Goal: Task Accomplishment & Management: Use online tool/utility

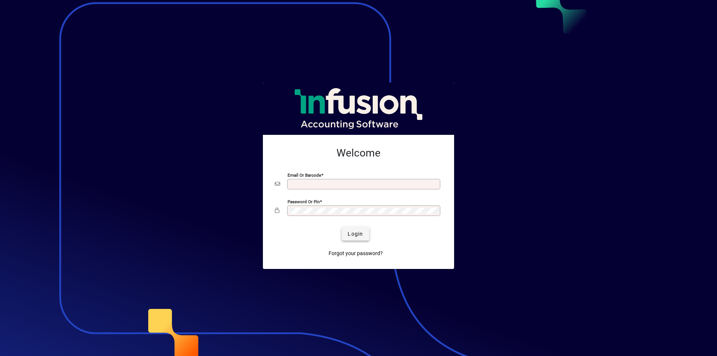
type input "**********"
click at [359, 237] on span "Login" at bounding box center [355, 234] width 15 height 8
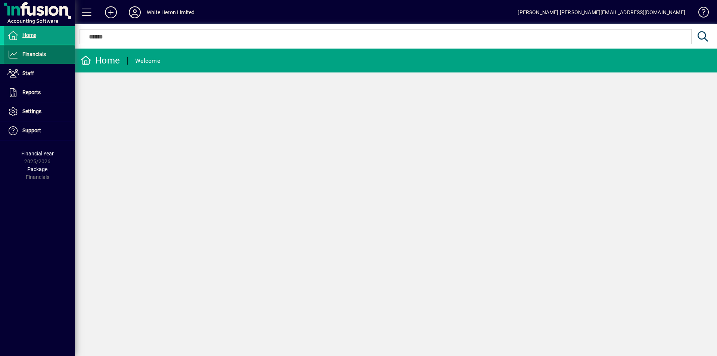
click at [28, 60] on span at bounding box center [39, 55] width 71 height 18
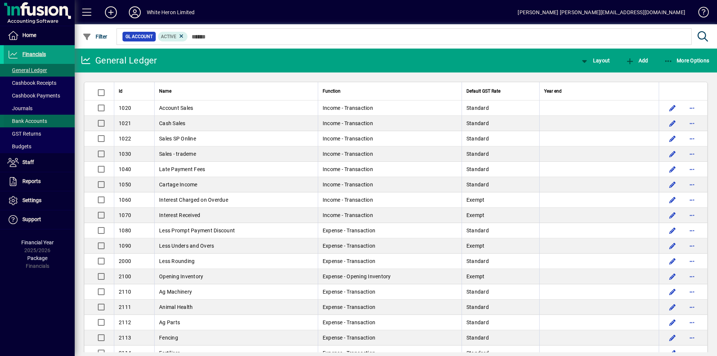
click at [26, 120] on span "Bank Accounts" at bounding box center [27, 121] width 40 height 6
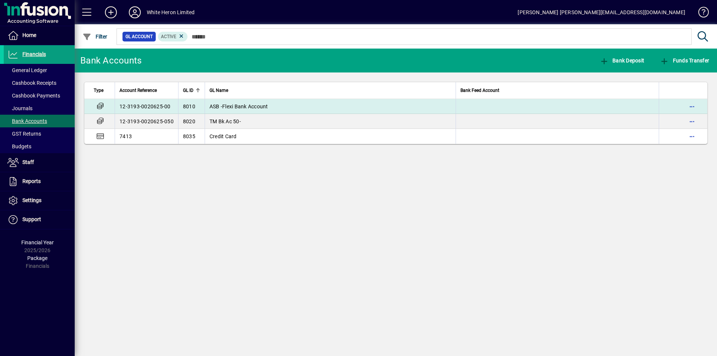
click at [137, 107] on td "12-3193-0020625-00" at bounding box center [146, 106] width 63 height 15
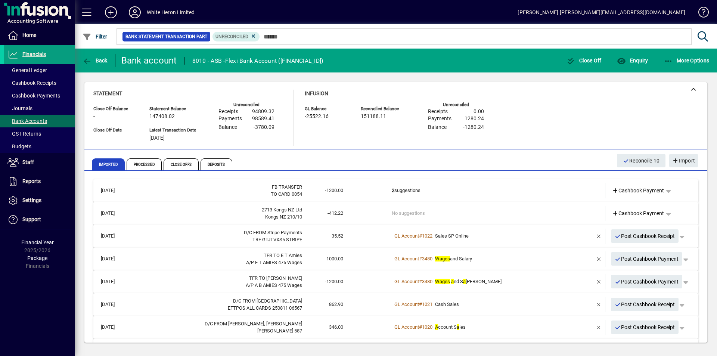
click at [407, 214] on td "No suggestions" at bounding box center [477, 213] width 170 height 15
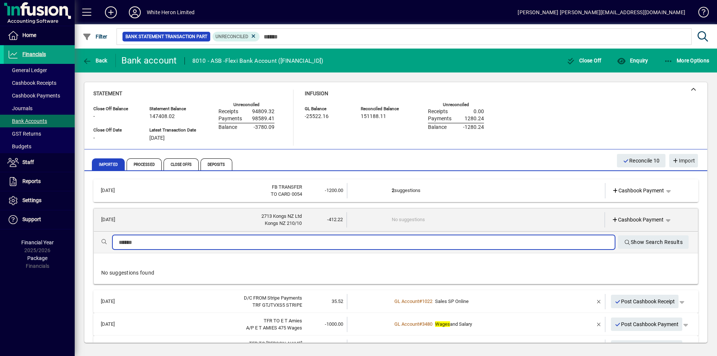
click at [158, 239] on input "text" at bounding box center [364, 242] width 490 height 9
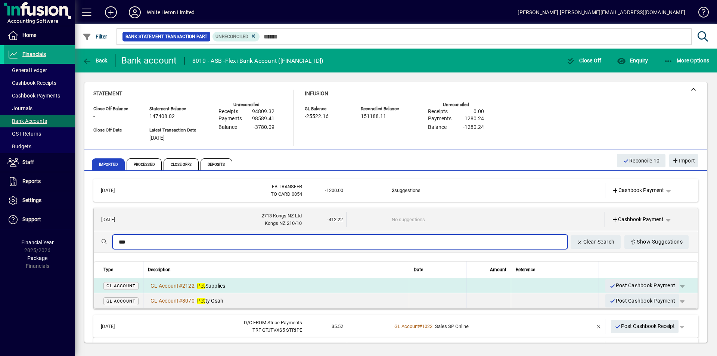
type input "***"
click at [226, 286] on span "Pet Supplies" at bounding box center [211, 286] width 28 height 6
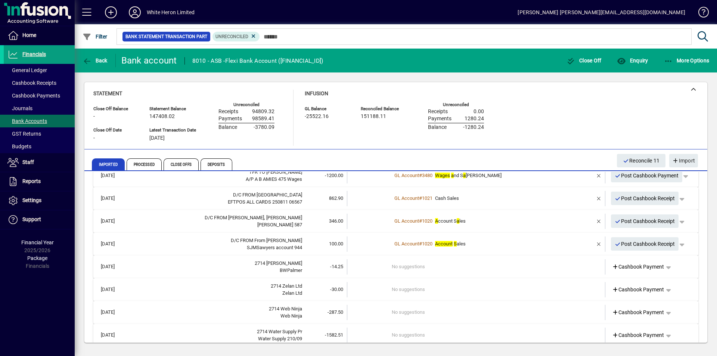
scroll to position [112, 0]
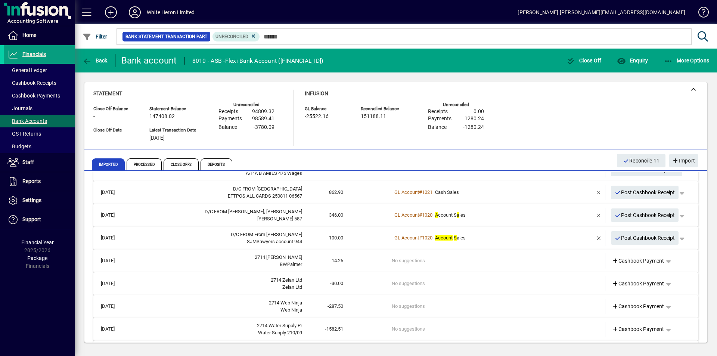
click at [437, 261] on td "No suggestions" at bounding box center [477, 260] width 170 height 15
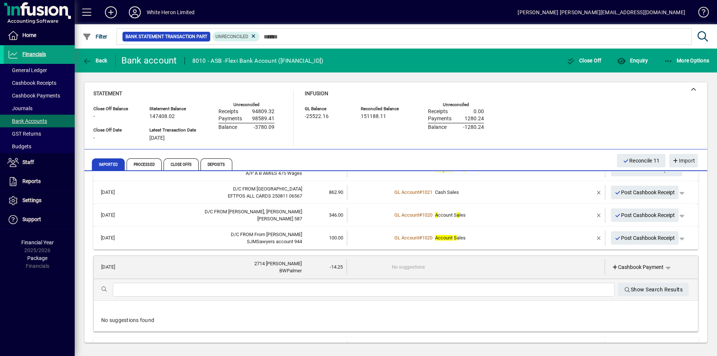
click at [153, 293] on input "text" at bounding box center [364, 289] width 490 height 9
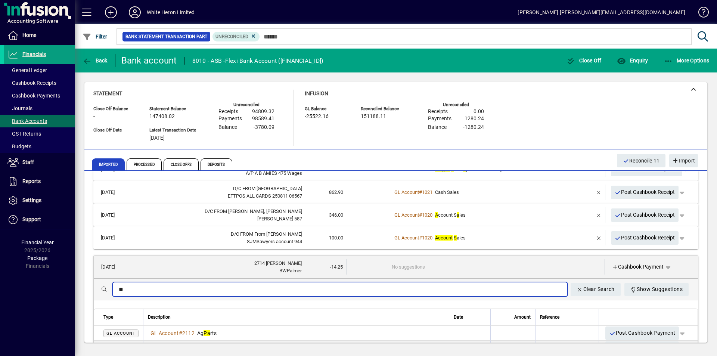
type input "*"
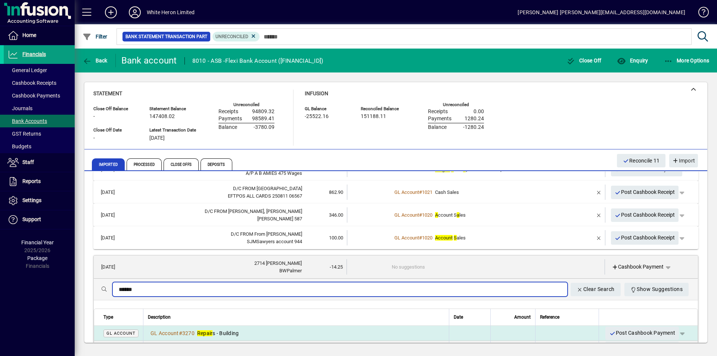
type input "******"
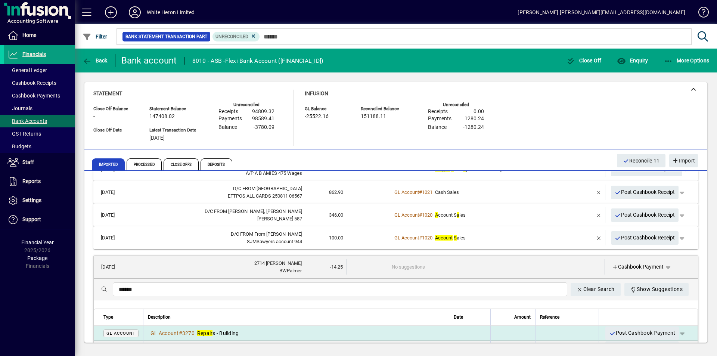
click at [202, 330] on em "Repair" at bounding box center [205, 333] width 16 height 6
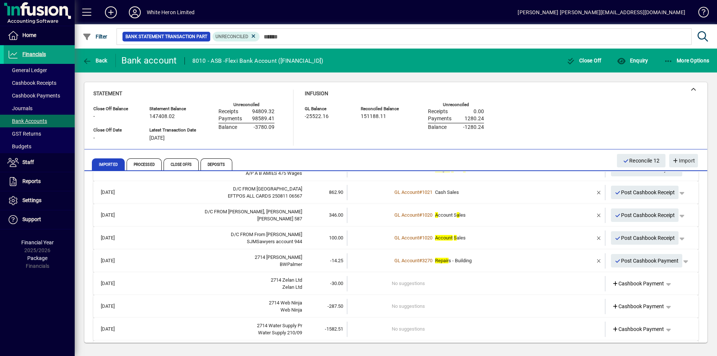
click at [170, 265] on div "BWPalmer" at bounding box center [217, 264] width 170 height 7
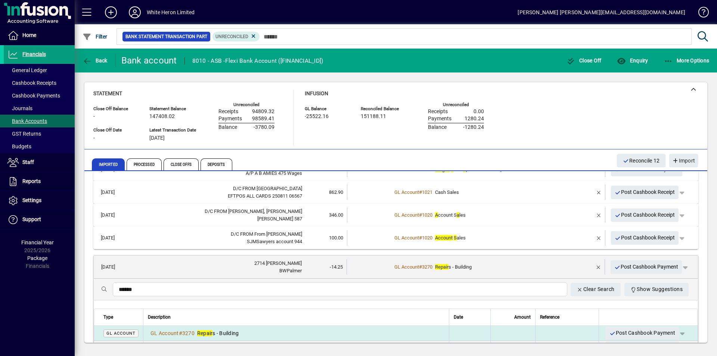
click at [232, 335] on span "Repair s - Building" at bounding box center [218, 333] width 42 height 6
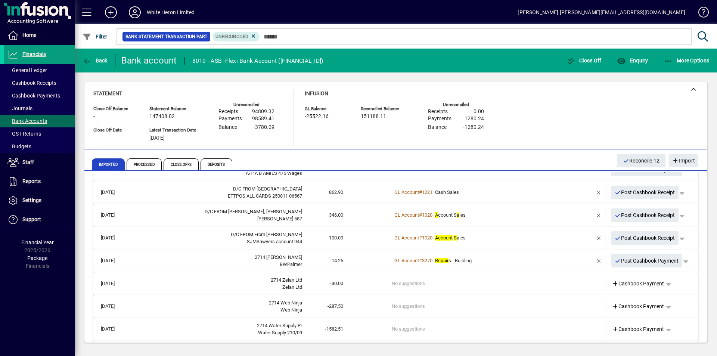
click at [220, 267] on div "BWPalmer" at bounding box center [217, 264] width 170 height 7
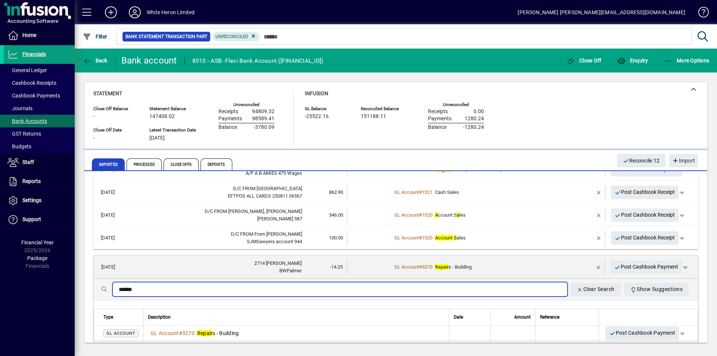
click at [170, 292] on input "******" at bounding box center [340, 289] width 442 height 9
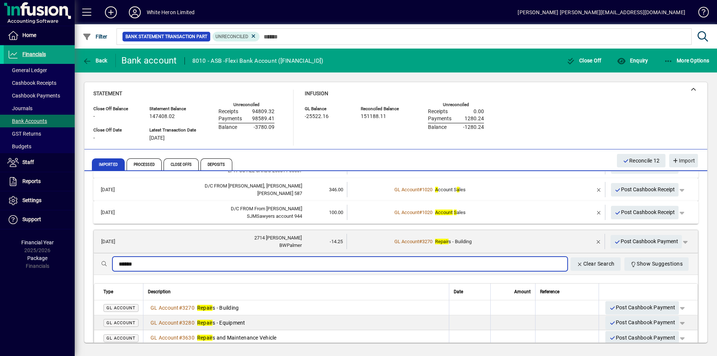
scroll to position [149, 0]
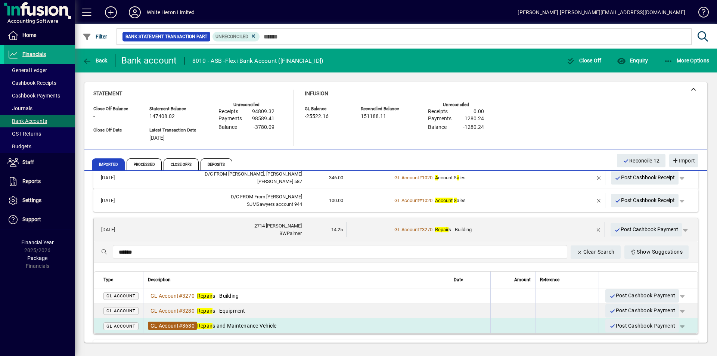
click at [163, 322] on span "GL Account # 3630" at bounding box center [172, 326] width 49 height 8
click at [159, 326] on span "GL Account" at bounding box center [164, 326] width 28 height 6
click at [206, 326] on em "Repair" at bounding box center [205, 326] width 16 height 6
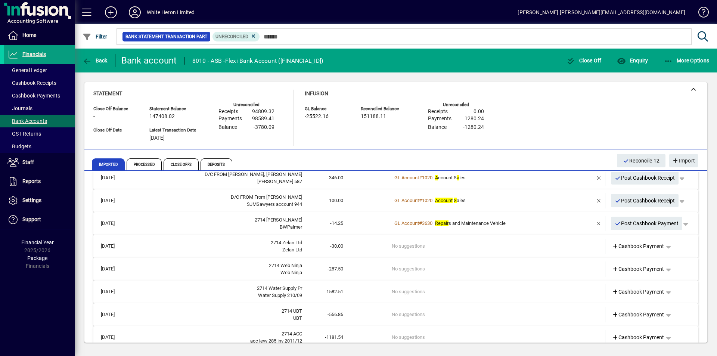
click at [240, 250] on div "Zelan Ltd" at bounding box center [217, 249] width 170 height 7
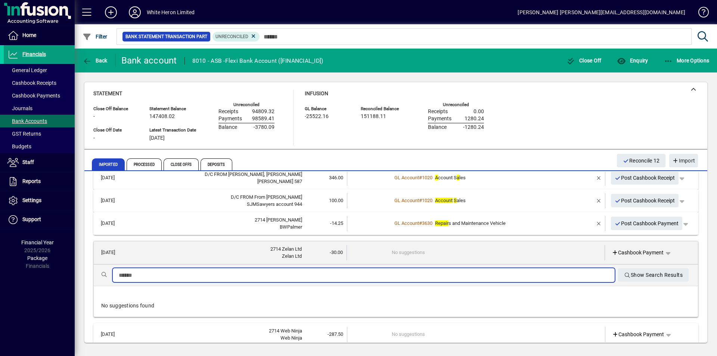
click at [193, 274] on input "text" at bounding box center [364, 275] width 490 height 9
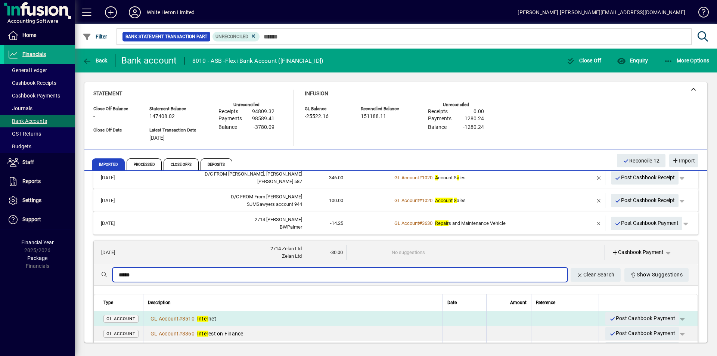
type input "*****"
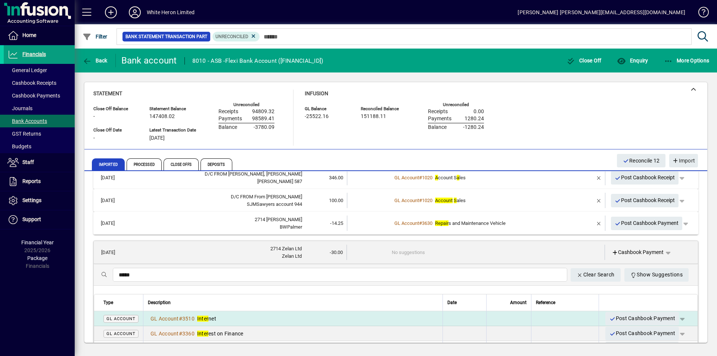
click at [209, 319] on span "Inter net" at bounding box center [206, 319] width 19 height 6
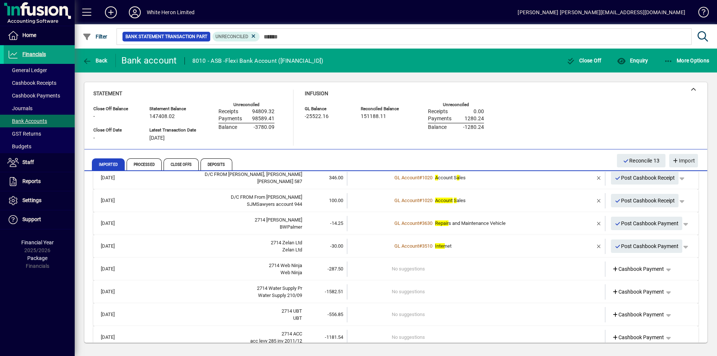
click at [207, 273] on div "Web Ninja" at bounding box center [217, 272] width 170 height 7
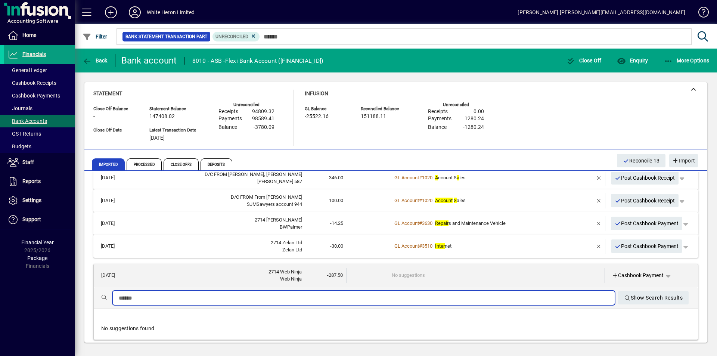
click at [168, 299] on input "text" at bounding box center [364, 297] width 490 height 9
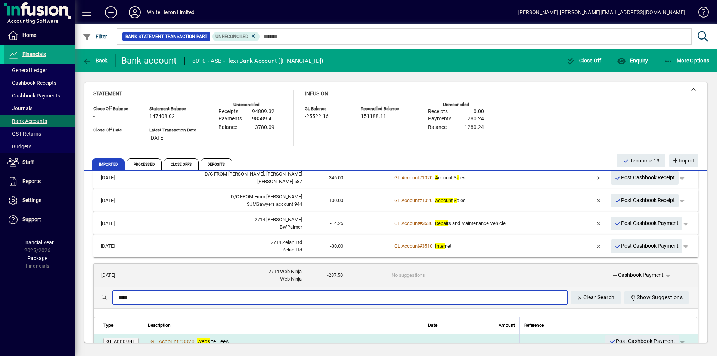
type input "****"
click at [212, 338] on span "Webs ite Fees" at bounding box center [212, 341] width 31 height 6
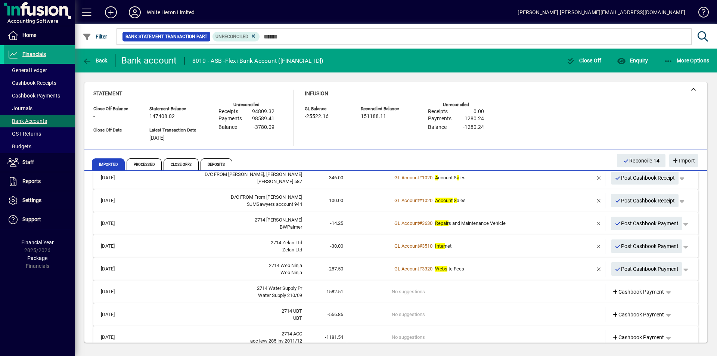
click at [199, 299] on mat-expansion-panel-header "11/08/2025 2714 Water Supply Pr Water Supply 210/09 -1582.51 No suggestions Cas…" at bounding box center [395, 291] width 605 height 23
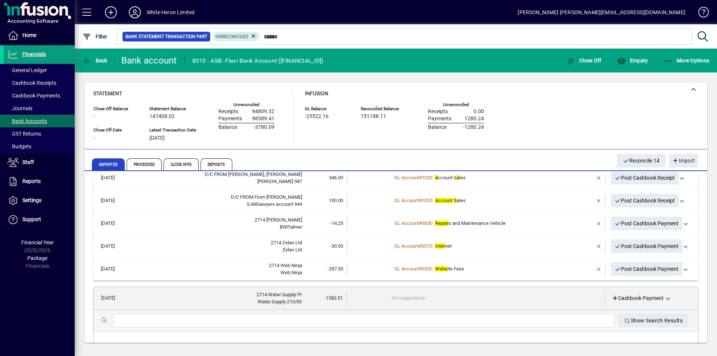
click at [171, 320] on input "text" at bounding box center [364, 320] width 490 height 9
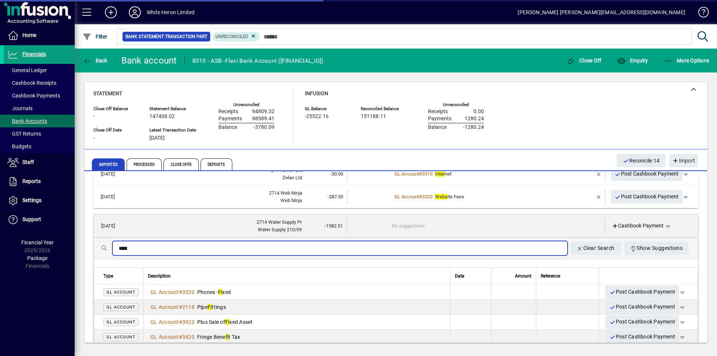
scroll to position [224, 0]
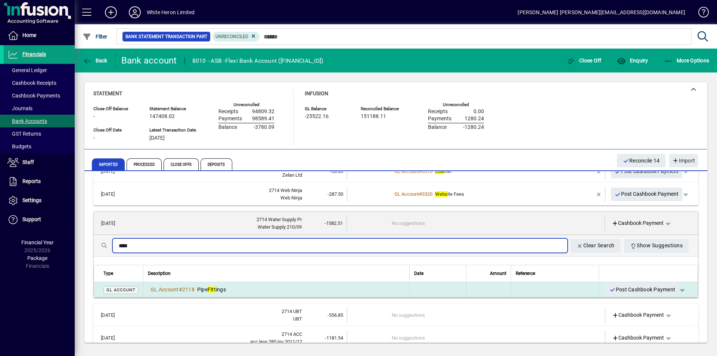
type input "****"
click at [221, 288] on span "Pipe Fitt ings" at bounding box center [211, 289] width 29 height 6
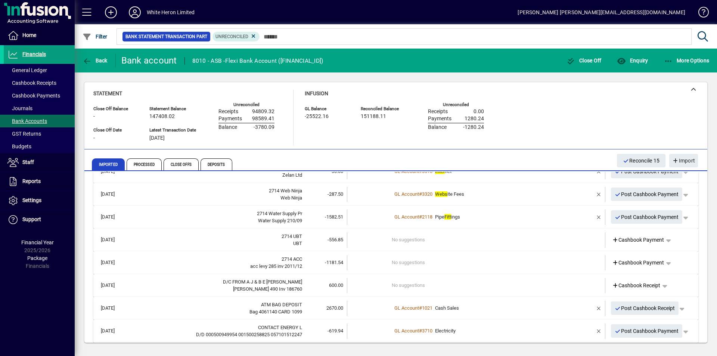
click at [216, 245] on div "UBT" at bounding box center [217, 243] width 170 height 7
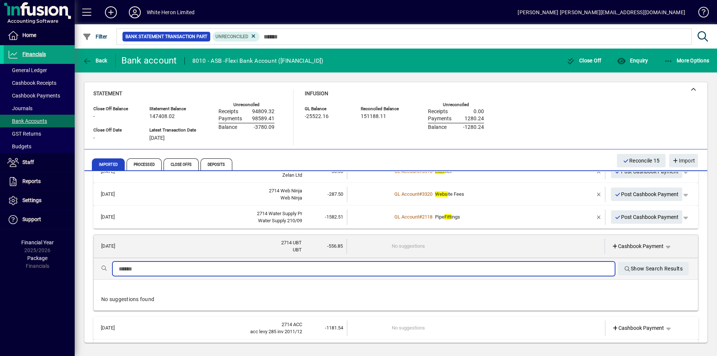
click at [178, 268] on input "text" at bounding box center [364, 268] width 490 height 9
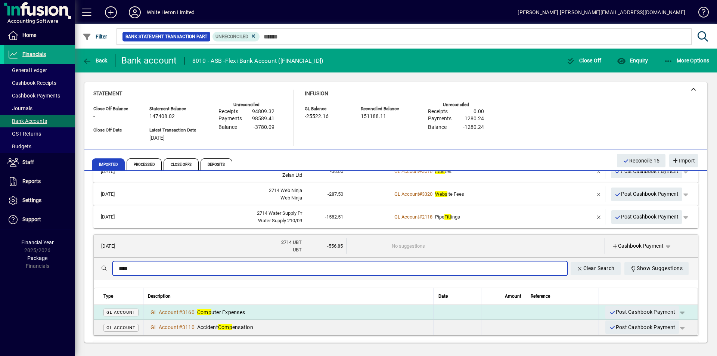
type input "****"
click at [227, 306] on td "GL Account # 3160 Comp uter Expenses" at bounding box center [288, 312] width 291 height 15
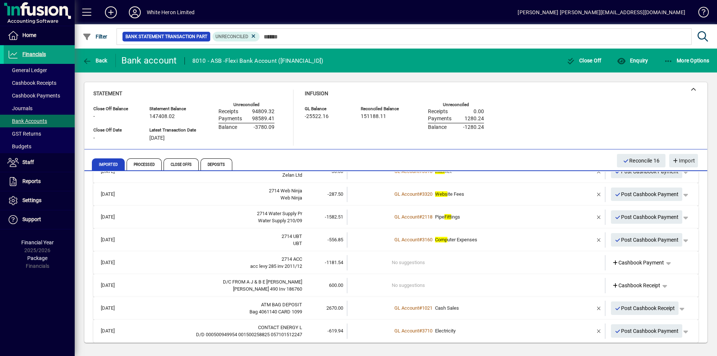
click at [218, 268] on div "acc levy 285 inv 2011/12" at bounding box center [217, 266] width 170 height 7
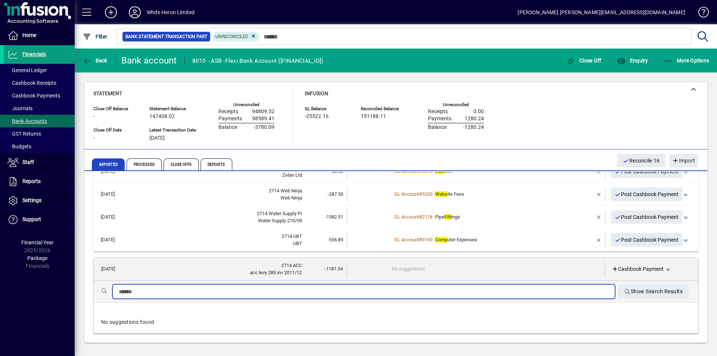
click at [181, 295] on input "text" at bounding box center [364, 291] width 490 height 9
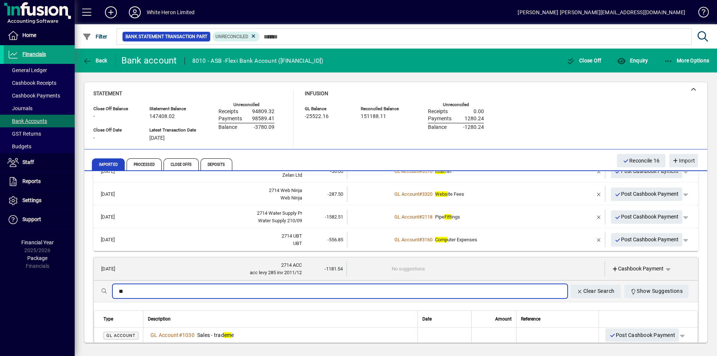
type input "*"
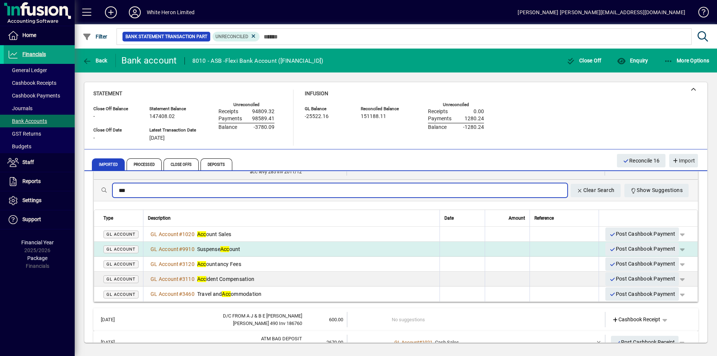
scroll to position [336, 0]
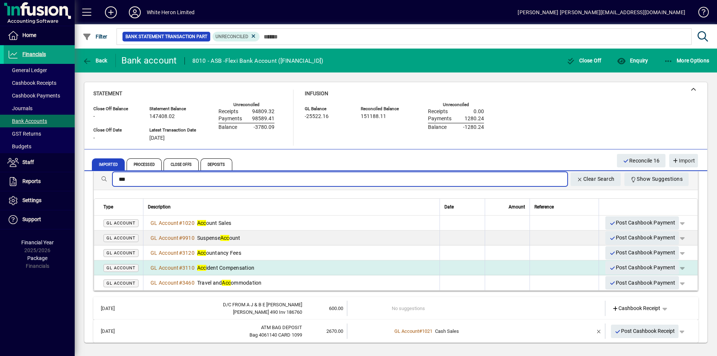
type input "***"
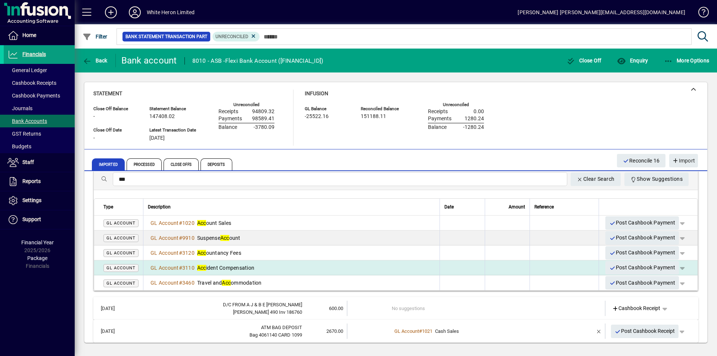
click at [252, 267] on span "Acc ident Compensation" at bounding box center [225, 268] width 57 height 6
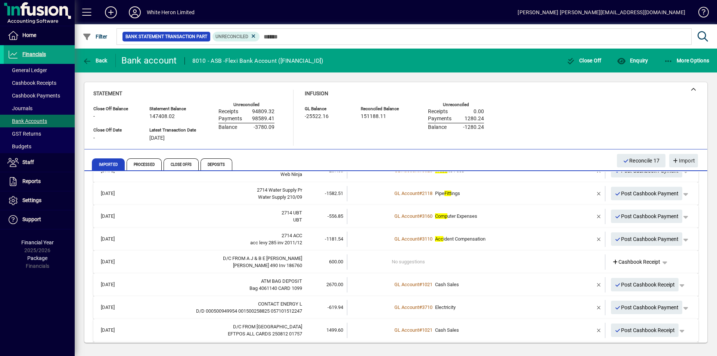
scroll to position [245, 0]
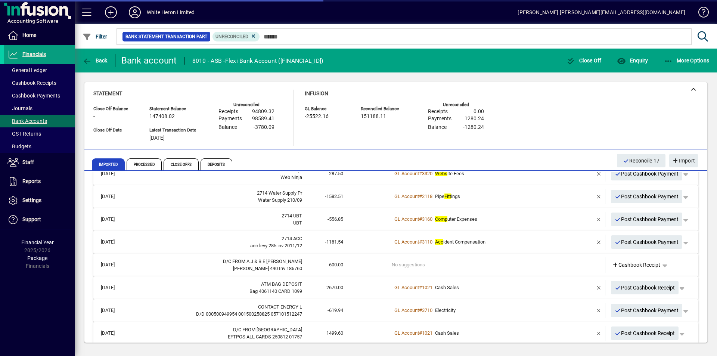
click at [394, 262] on td "No suggestions" at bounding box center [477, 264] width 170 height 15
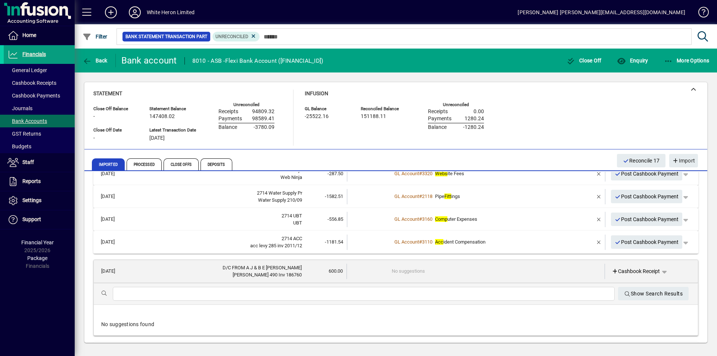
click at [171, 291] on input "text" at bounding box center [364, 293] width 490 height 9
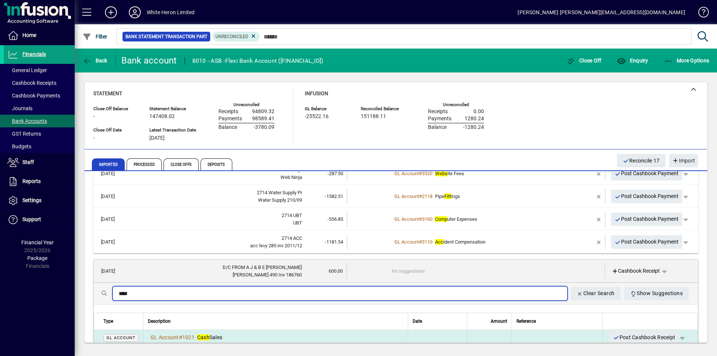
type input "****"
click at [215, 333] on div "GL Account # 1021 Cash Sales" at bounding box center [185, 336] width 74 height 7
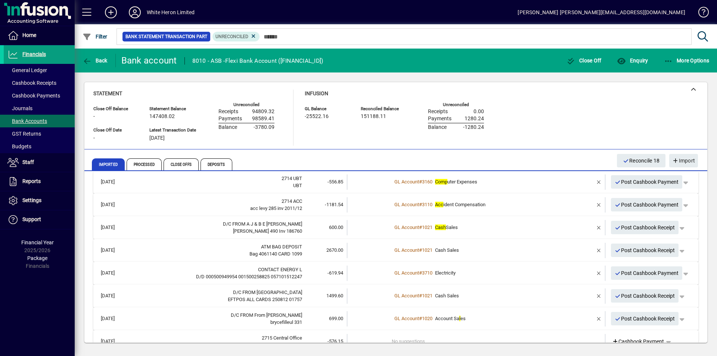
scroll to position [319, 0]
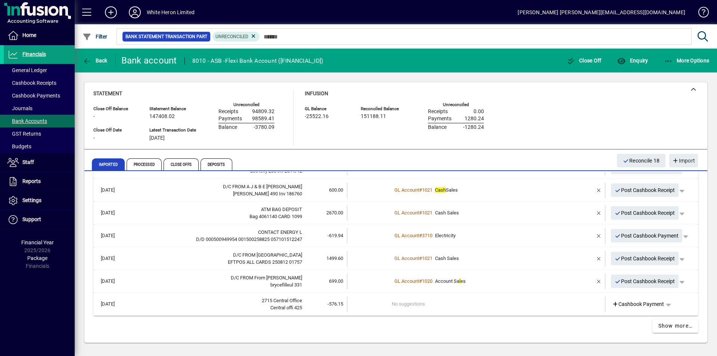
click at [395, 300] on td "No suggestions" at bounding box center [477, 303] width 170 height 15
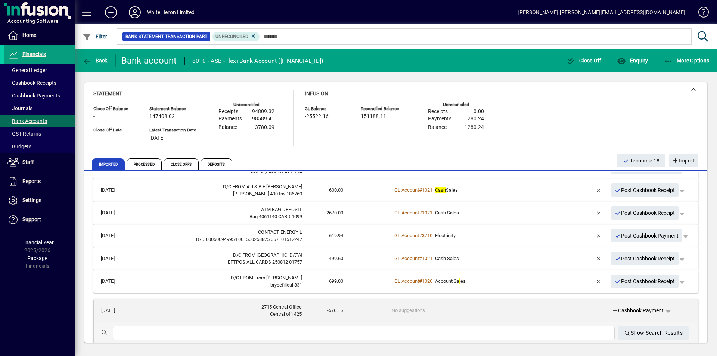
click at [151, 331] on input "text" at bounding box center [364, 333] width 490 height 9
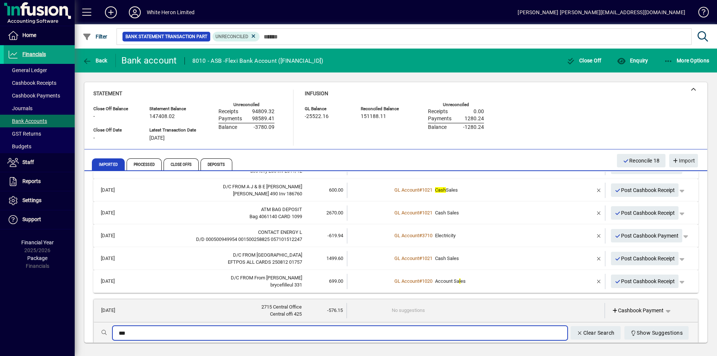
scroll to position [357, 0]
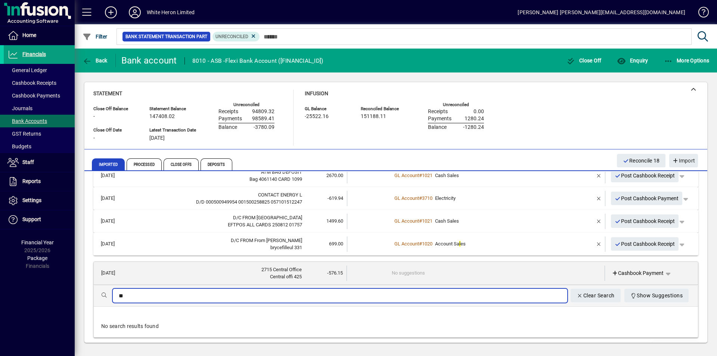
type input "*"
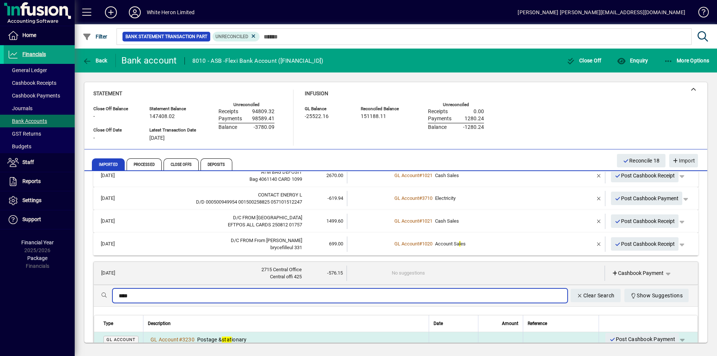
type input "****"
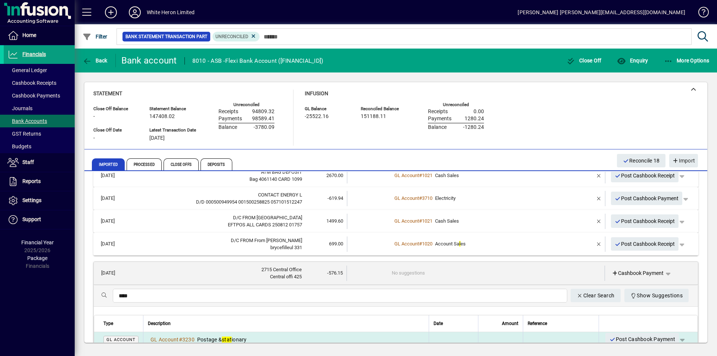
click at [211, 336] on span "Postage & stat ionary" at bounding box center [222, 339] width 50 height 6
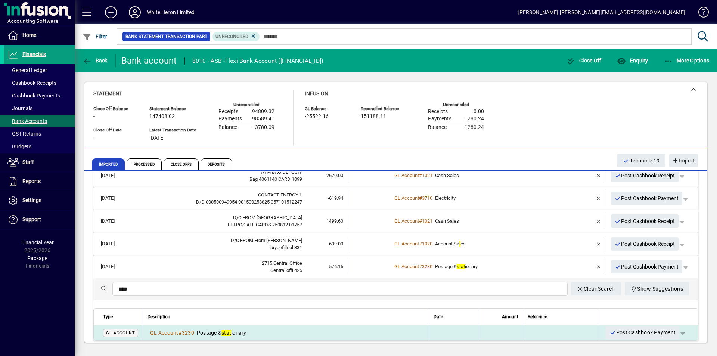
scroll to position [319, 0]
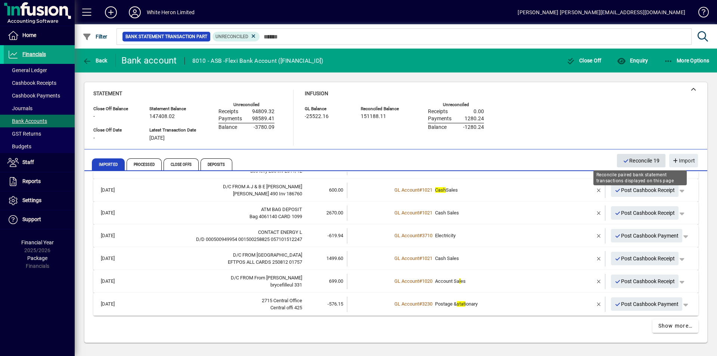
click at [643, 162] on span "Reconcile 19" at bounding box center [641, 161] width 37 height 12
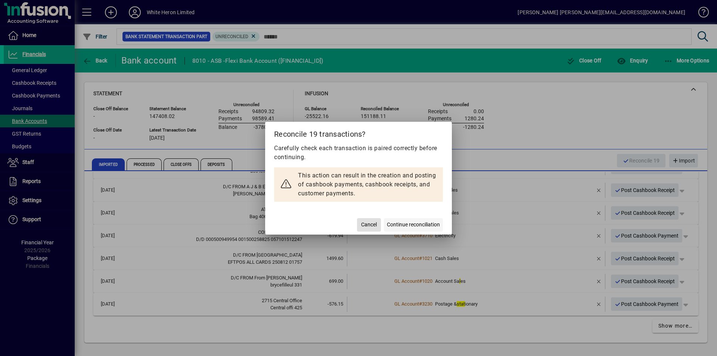
click at [417, 222] on span "Continue reconciliation" at bounding box center [413, 225] width 53 height 8
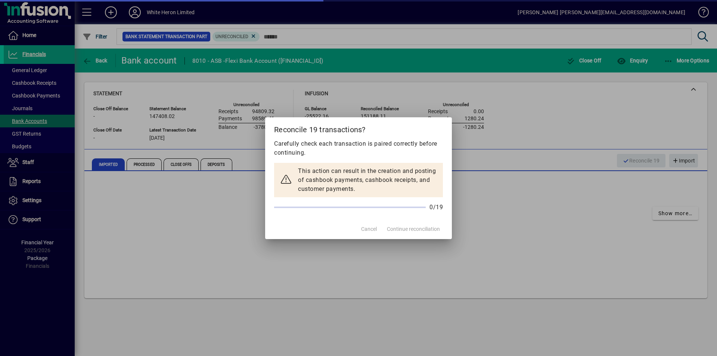
scroll to position [0, 0]
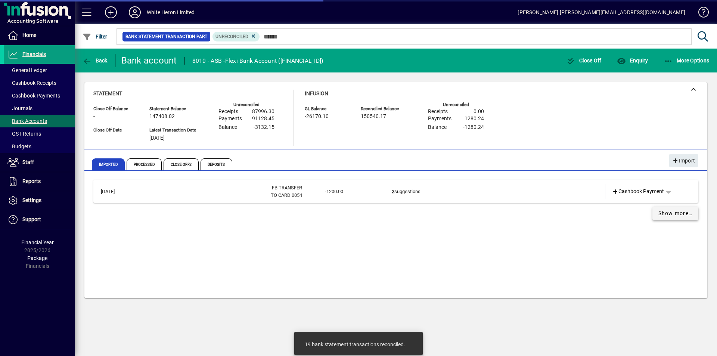
click at [685, 214] on span "Show more…" at bounding box center [675, 213] width 34 height 8
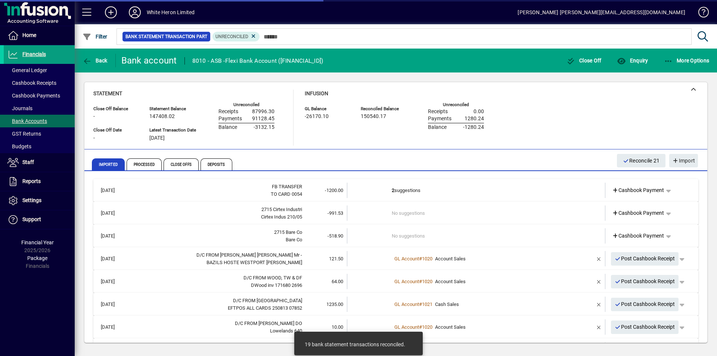
click at [415, 211] on td "No suggestions" at bounding box center [477, 212] width 170 height 15
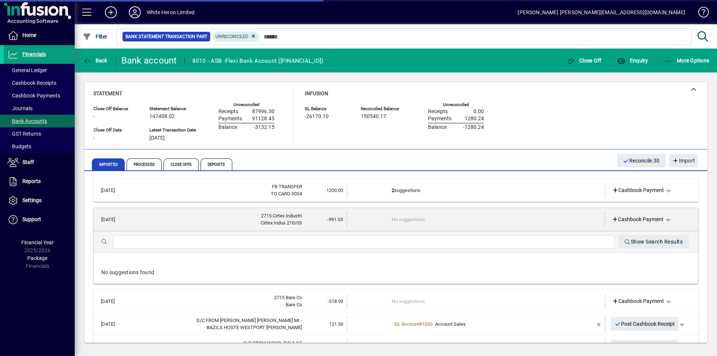
click at [212, 241] on input "text" at bounding box center [364, 241] width 490 height 9
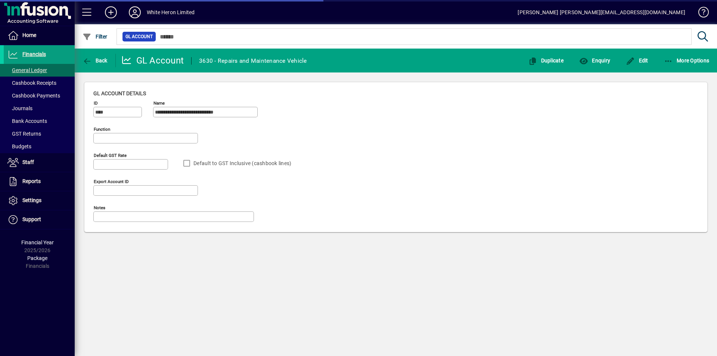
type input "**********"
